Goal: Understand process/instructions: Learn about a topic

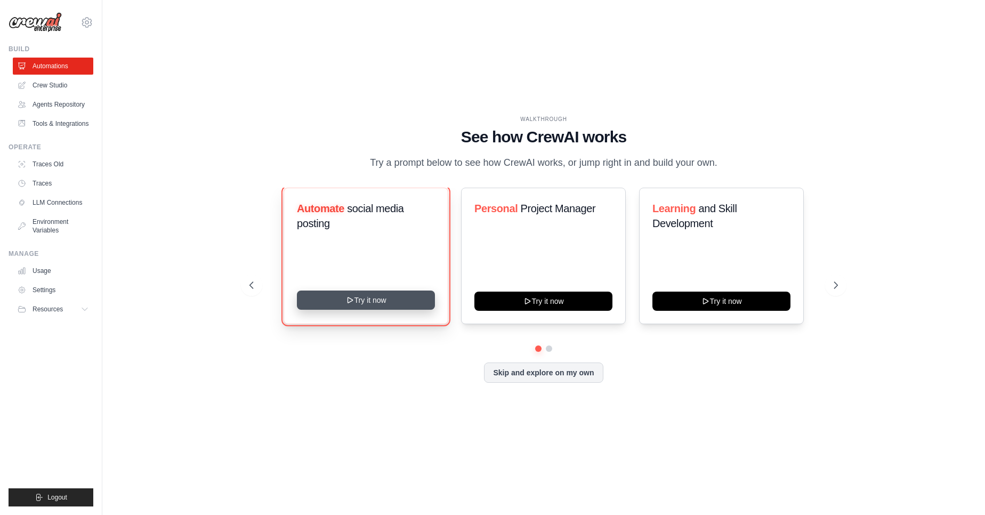
click at [350, 304] on icon at bounding box center [350, 300] width 9 height 9
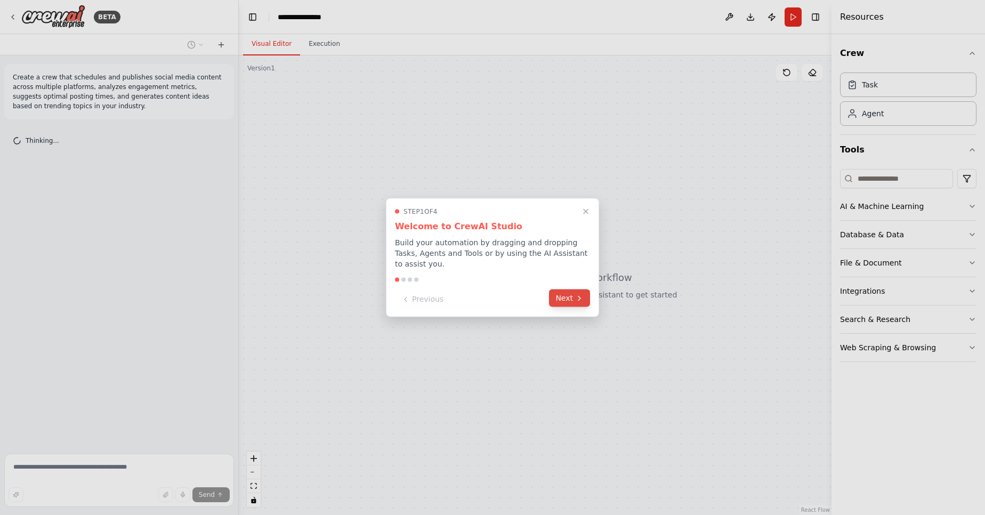
click at [567, 299] on button "Next" at bounding box center [569, 298] width 41 height 18
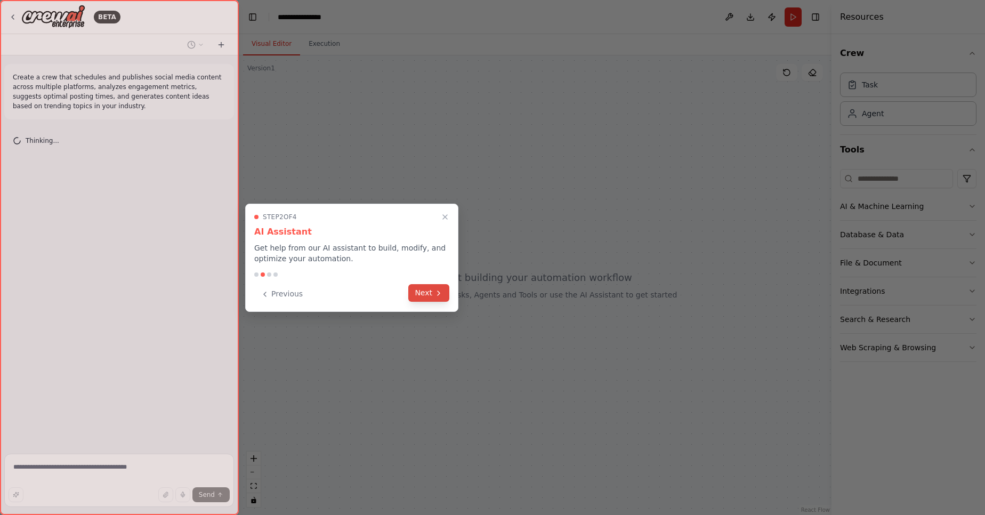
click at [429, 295] on button "Next" at bounding box center [428, 293] width 41 height 18
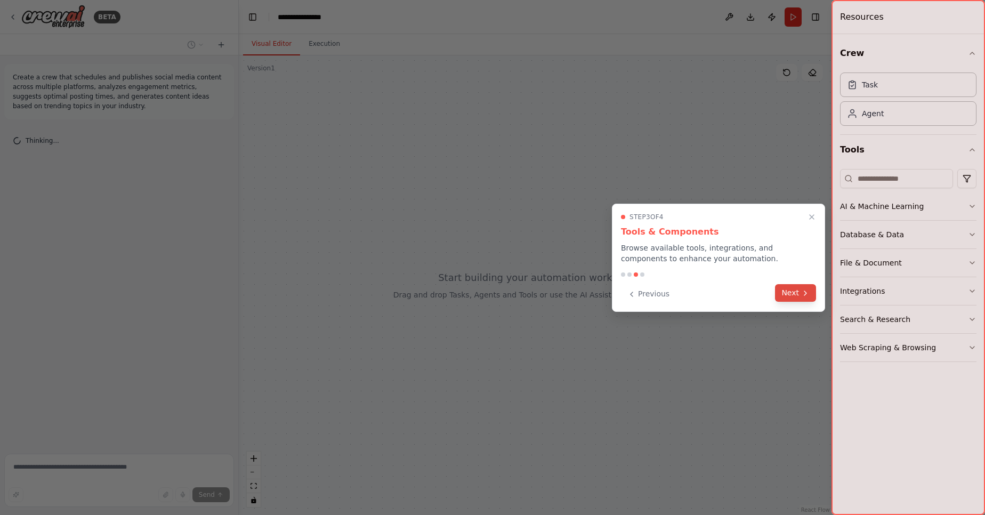
click at [786, 299] on button "Next" at bounding box center [795, 293] width 41 height 18
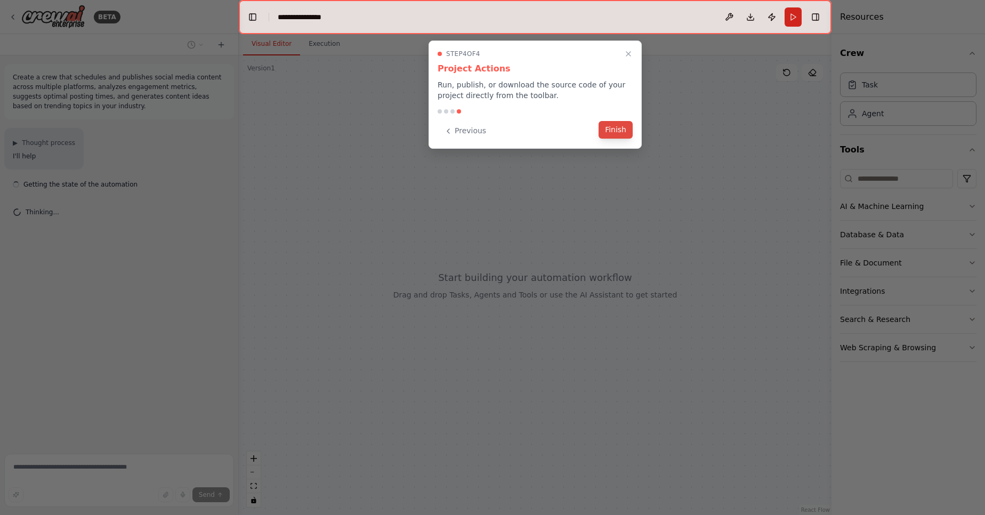
click at [616, 125] on button "Finish" at bounding box center [615, 130] width 34 height 18
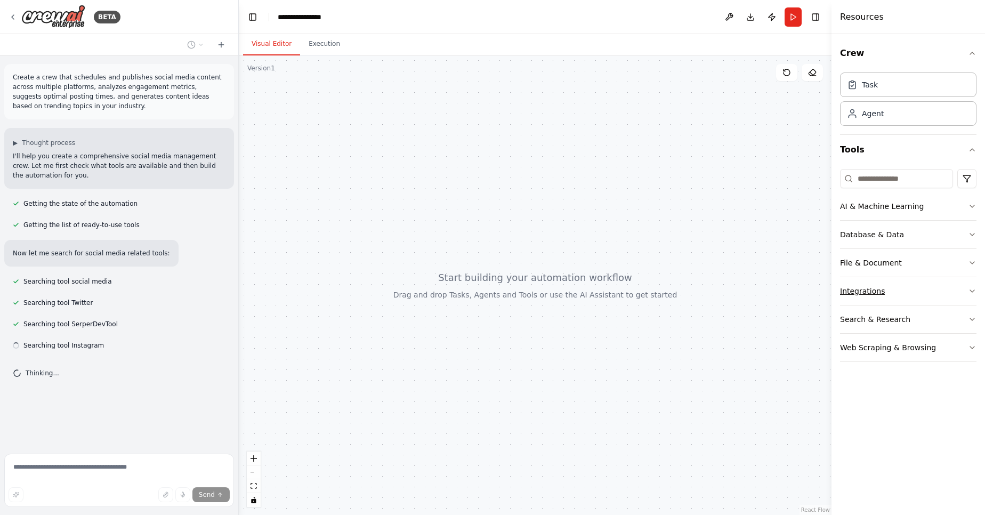
click at [917, 288] on button "Integrations" at bounding box center [908, 291] width 136 height 28
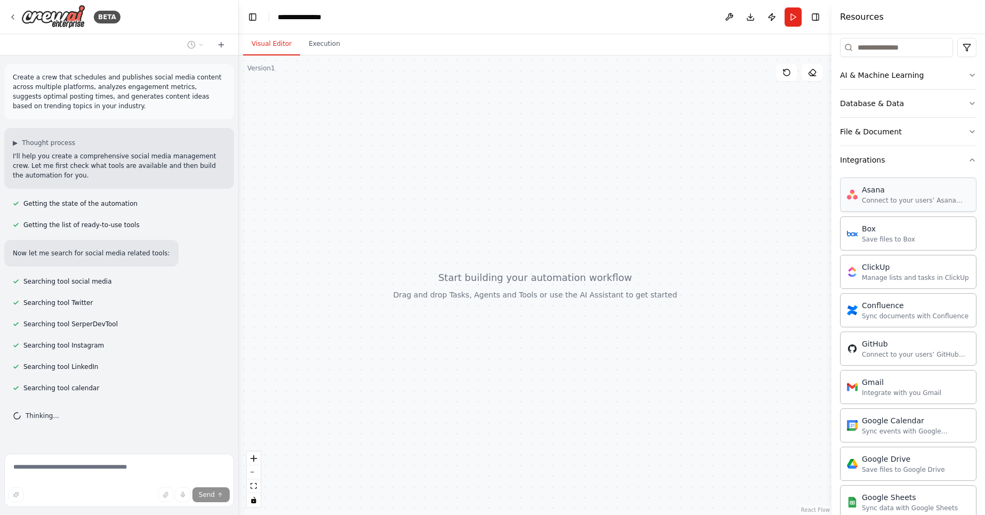
scroll to position [64, 0]
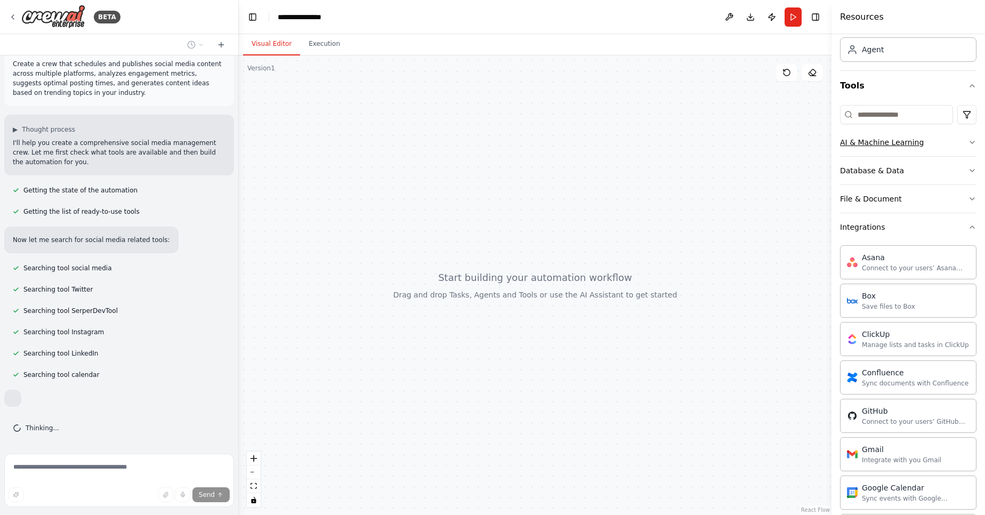
click at [850, 140] on div "AI & Machine Learning" at bounding box center [882, 142] width 84 height 11
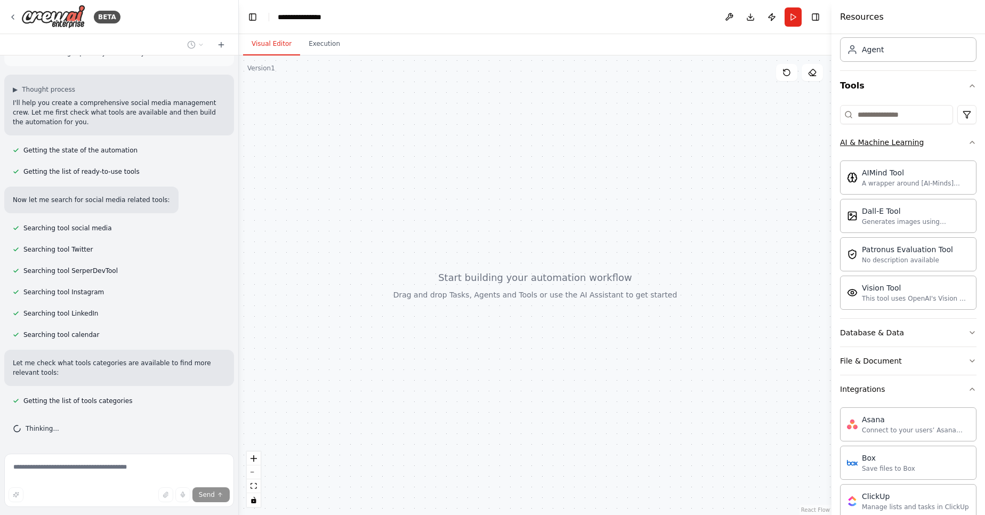
scroll to position [75, 0]
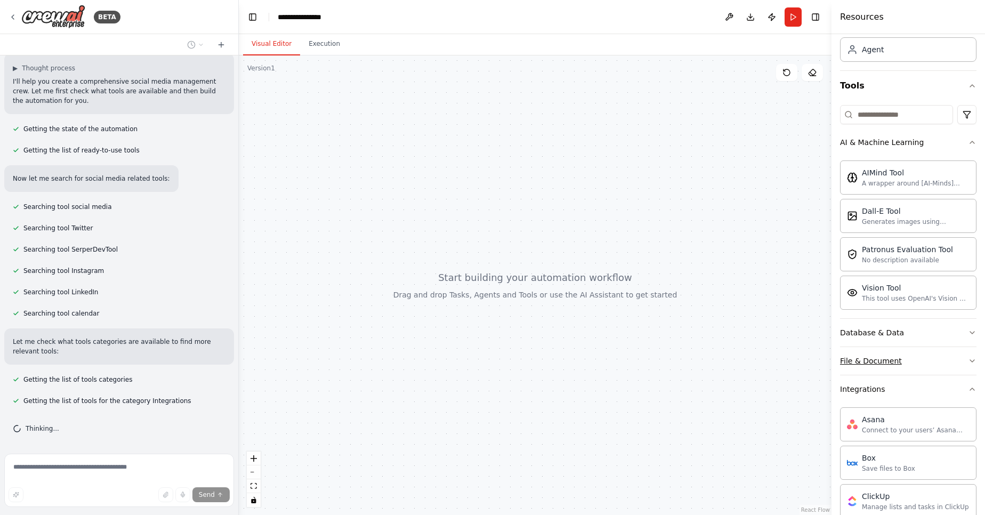
click at [895, 356] on div "File & Document" at bounding box center [871, 360] width 62 height 11
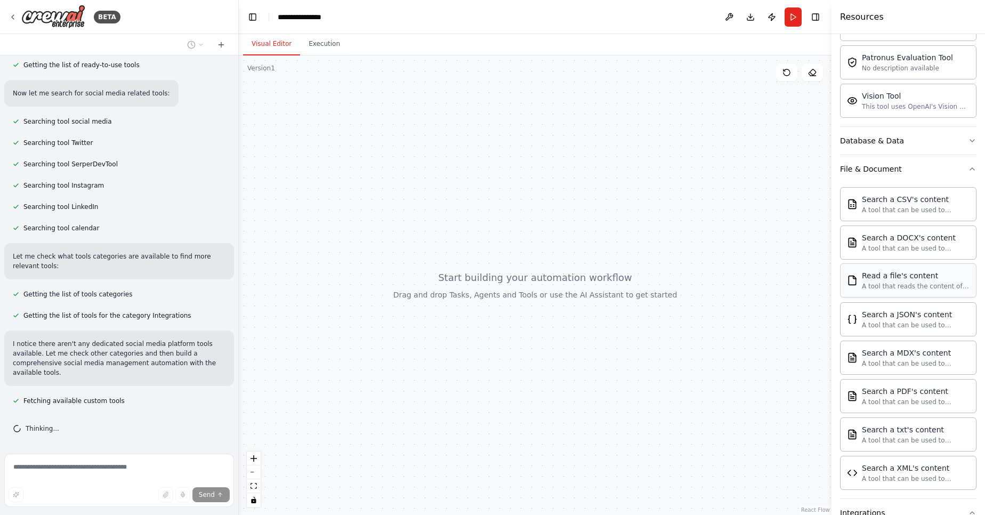
scroll to position [320, 0]
